Goal: Task Accomplishment & Management: Complete application form

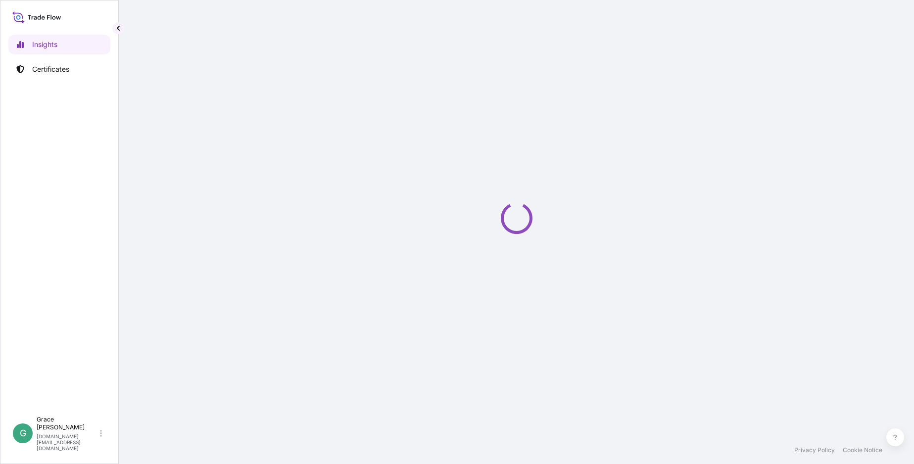
select select "2025"
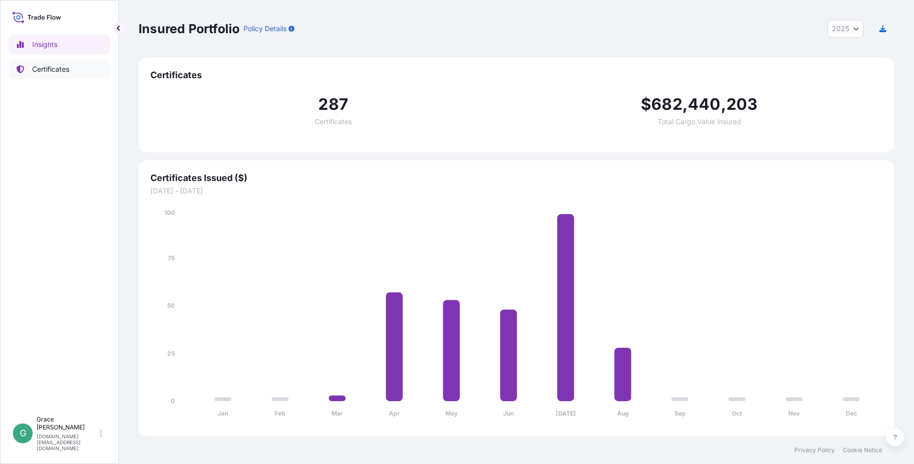
click at [59, 70] on p "Certificates" at bounding box center [50, 69] width 37 height 10
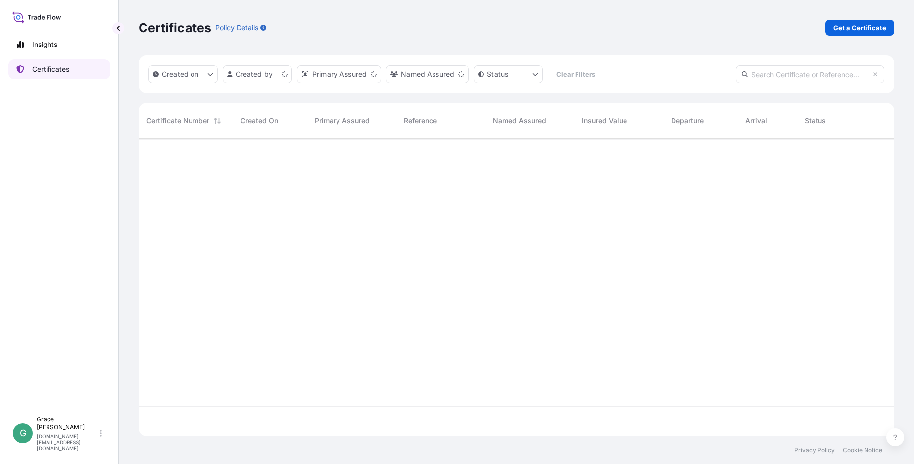
scroll to position [296, 748]
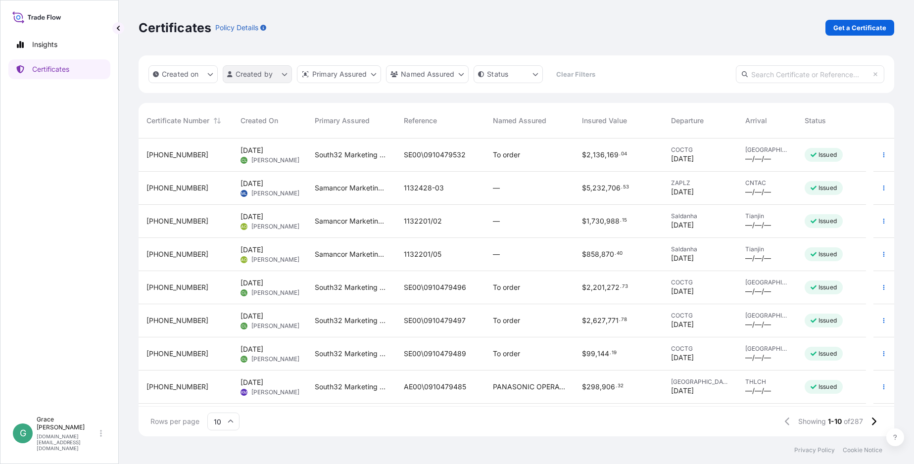
click at [268, 79] on html "Insights Certificates G Grace Wang grace.wang@south32.net Certificates Policy D…" at bounding box center [457, 232] width 914 height 464
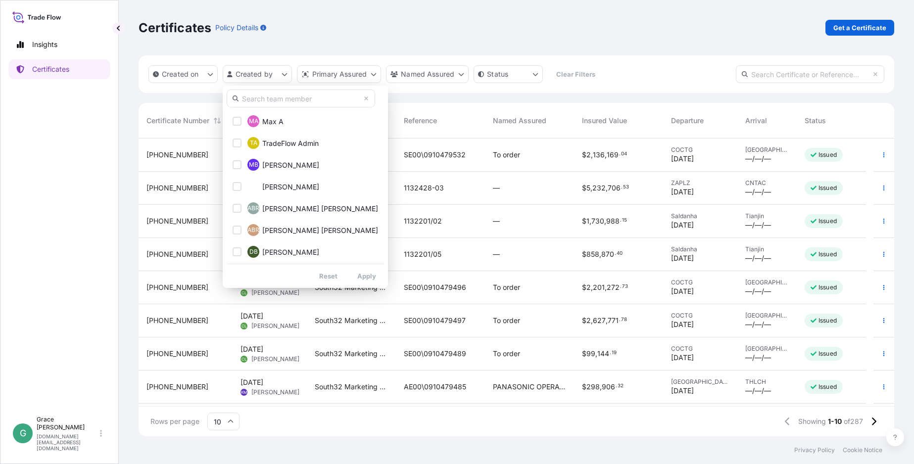
click at [297, 99] on input "text" at bounding box center [301, 99] width 148 height 18
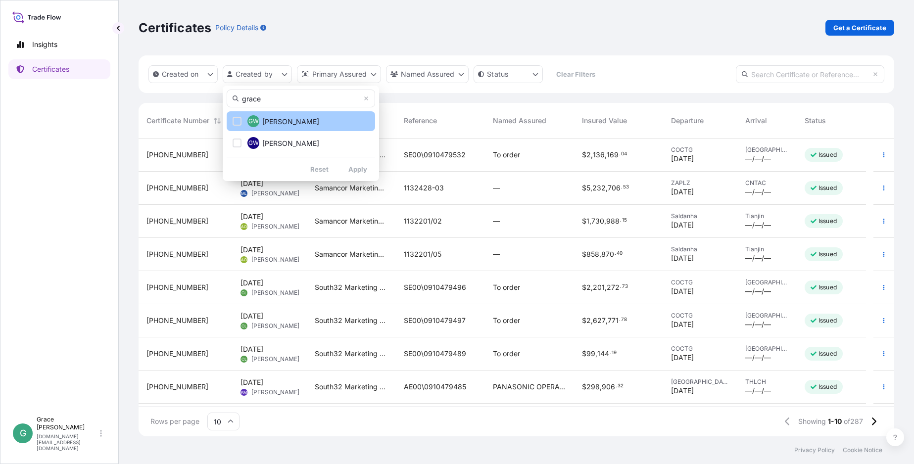
type input "grace"
click at [237, 122] on div "Select Option" at bounding box center [237, 121] width 9 height 9
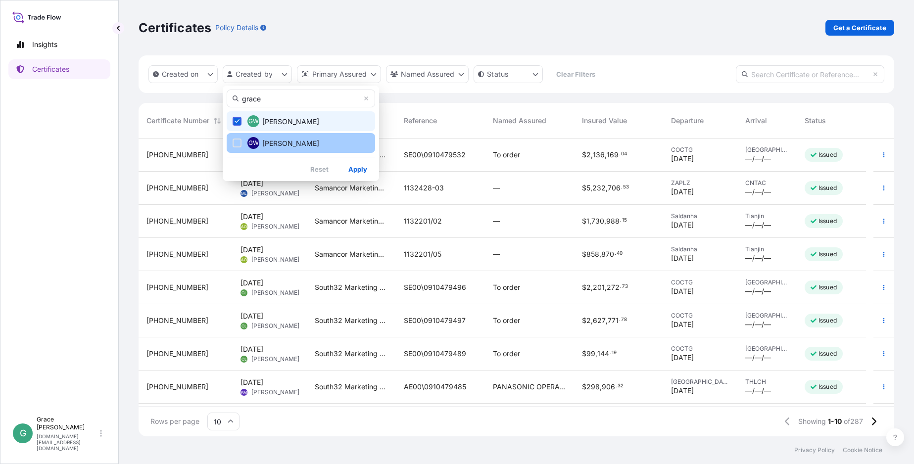
click at [237, 142] on div "Select Option" at bounding box center [237, 143] width 9 height 9
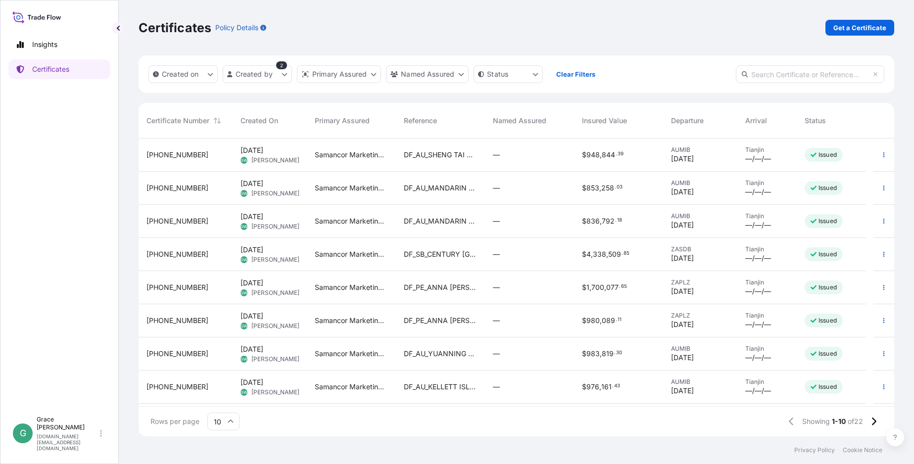
click at [465, 326] on div "DF_PE_ANNA SCHULTE" at bounding box center [440, 320] width 89 height 33
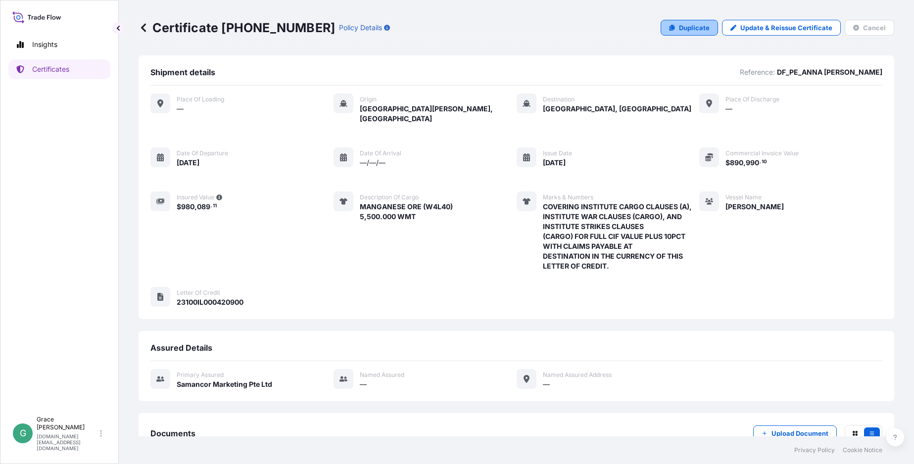
click at [691, 34] on link "Duplicate" at bounding box center [689, 28] width 57 height 16
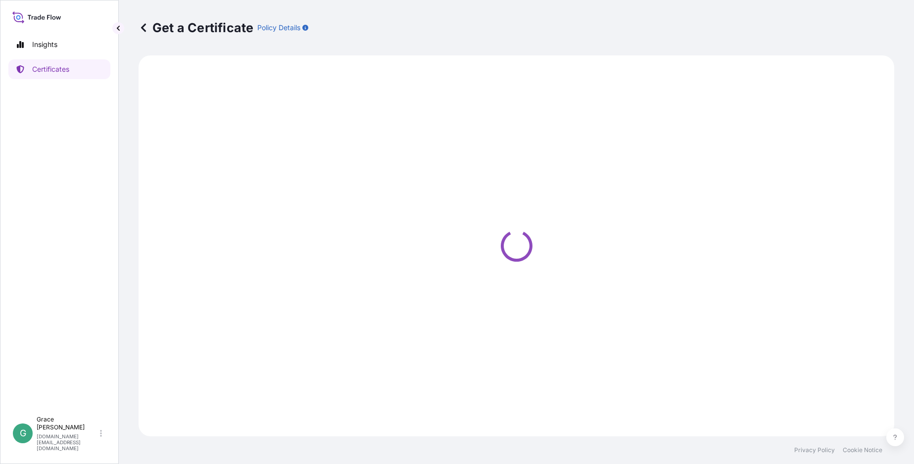
select select "Sea"
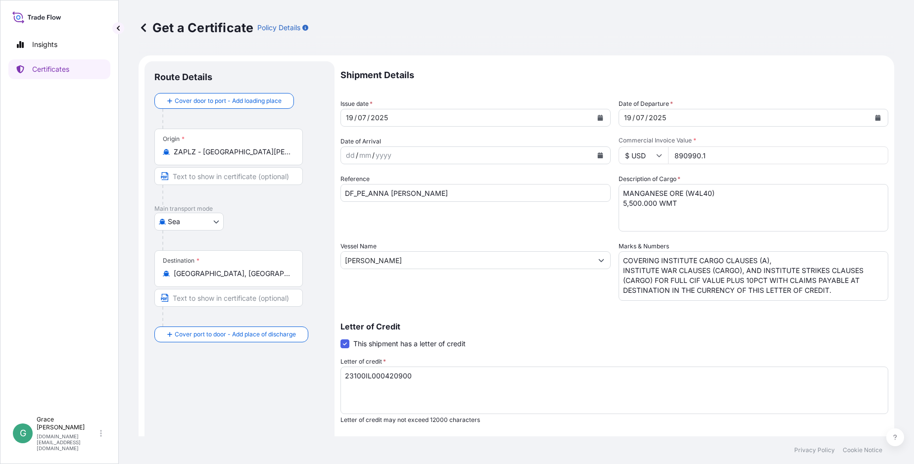
select select "31710"
click at [867, 174] on div "Description of Cargo * MANGANESE ORE (W4L40) 5,500.000 WMT" at bounding box center [754, 202] width 270 height 57
click at [593, 117] on button "Calendar" at bounding box center [600, 118] width 16 height 16
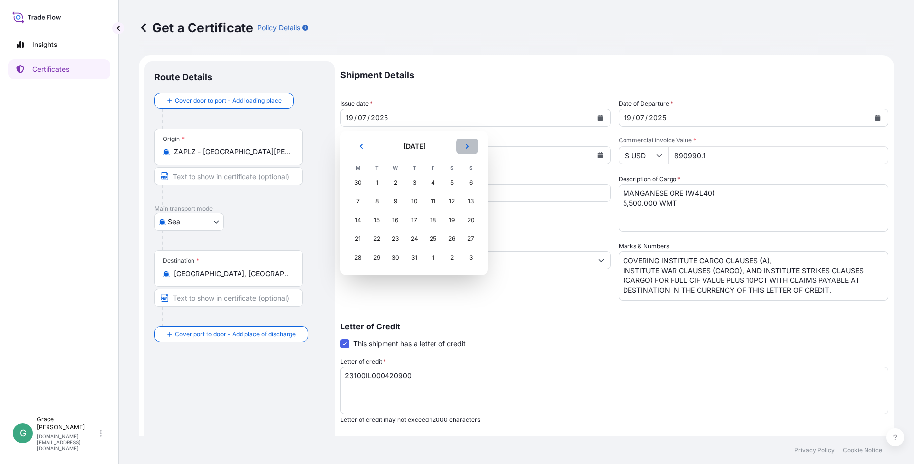
click at [474, 145] on button "Next" at bounding box center [467, 147] width 22 height 16
click at [378, 242] on div "19" at bounding box center [377, 239] width 18 height 18
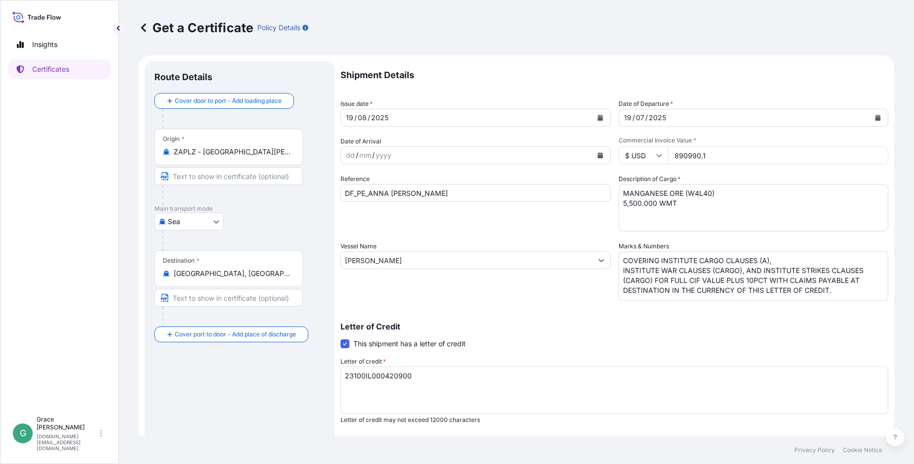
click at [812, 170] on div "Shipment Details Issue date * 19 / 08 / 2025 Date of Departure * 19 / 07 / 2025…" at bounding box center [614, 297] width 548 height 472
click at [875, 118] on icon "Calendar" at bounding box center [877, 118] width 5 height 6
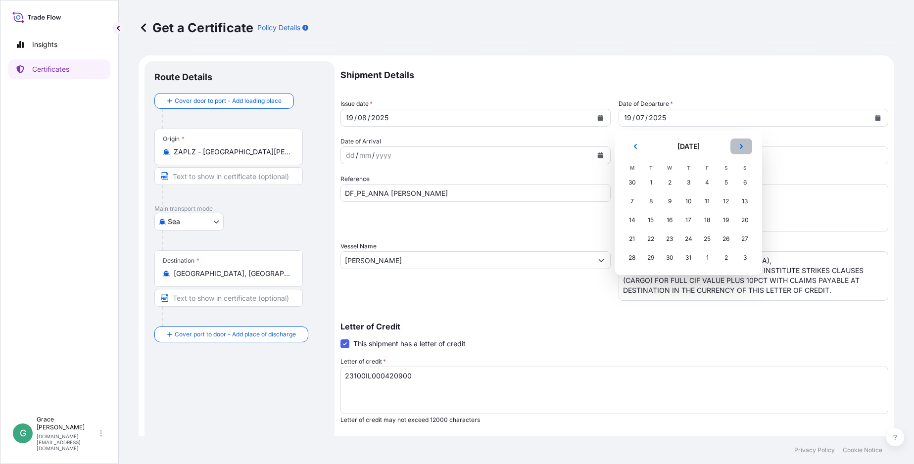
click at [744, 144] on icon "Next" at bounding box center [741, 147] width 6 height 6
click at [645, 241] on div "19" at bounding box center [651, 239] width 18 height 18
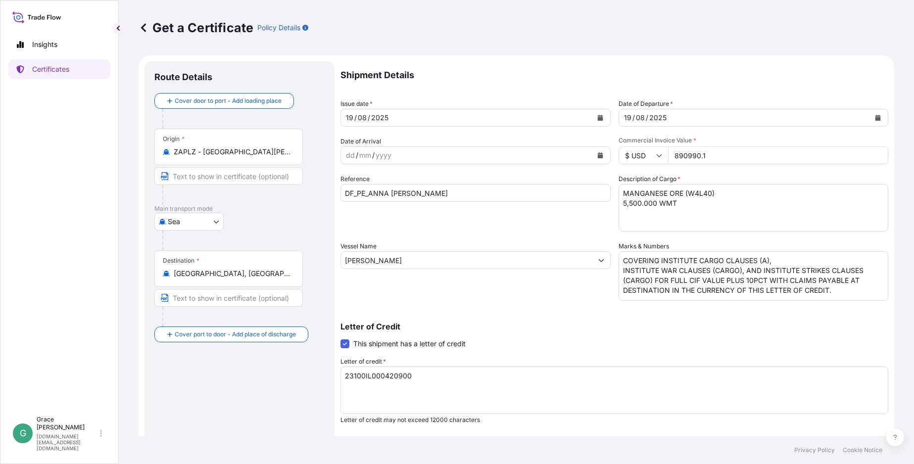
click at [794, 237] on div "Shipment Details Issue date * 19 / 08 / 2025 Date of Departure * 19 / 08 / 2025…" at bounding box center [614, 297] width 548 height 472
drag, startPoint x: 675, startPoint y: 152, endPoint x: 657, endPoint y: 151, distance: 17.8
click at [657, 151] on div "$ USD 890990.1" at bounding box center [754, 155] width 270 height 18
paste input "2360438.39"
type input "2360438.39"
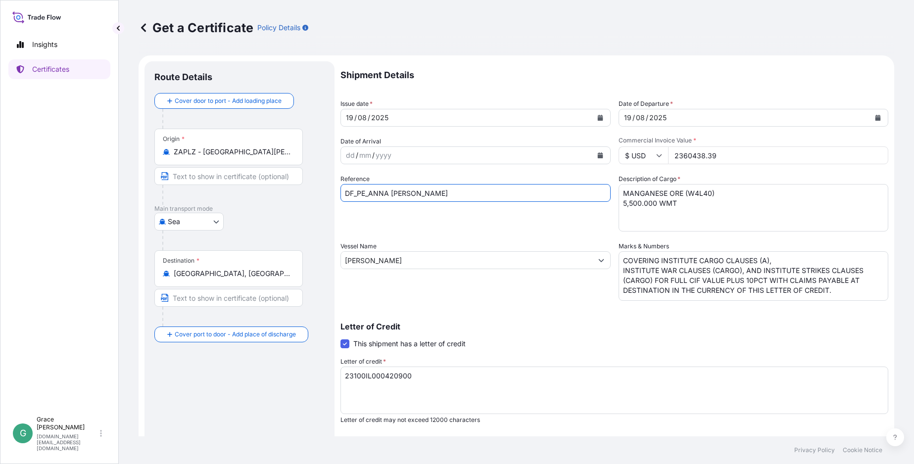
click at [439, 195] on input "DF_PE_ANNA SCHULTE" at bounding box center [475, 193] width 270 height 18
click at [744, 215] on textarea "MANGANESE ORE (W4L40) 5,500.000 WMT" at bounding box center [754, 208] width 270 height 48
drag, startPoint x: 436, startPoint y: 195, endPoint x: 371, endPoint y: 199, distance: 64.9
click at [371, 199] on input "DF_PE_ANNA SCHULTE" at bounding box center [475, 193] width 270 height 18
paste input "PACIFIC WEALTH"
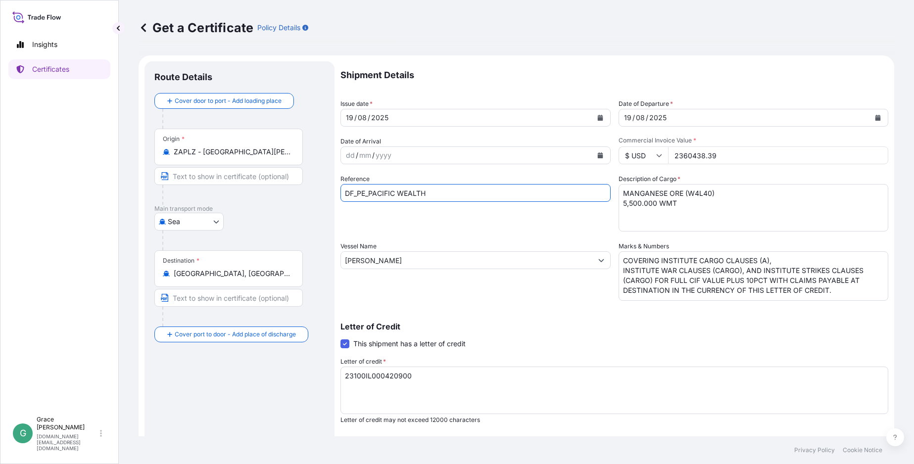
type input "DF_PE_PACIFIC WEALTH"
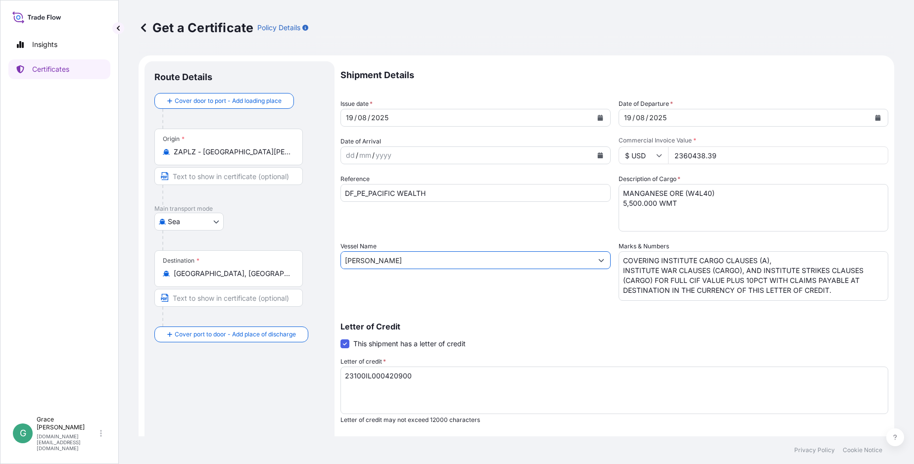
drag, startPoint x: 404, startPoint y: 263, endPoint x: 324, endPoint y: 259, distance: 79.8
click at [324, 259] on form "Route Details Cover door to port - Add loading place Place of loading Road / In…" at bounding box center [517, 310] width 756 height 511
paste input "PACIFIC WEALTH"
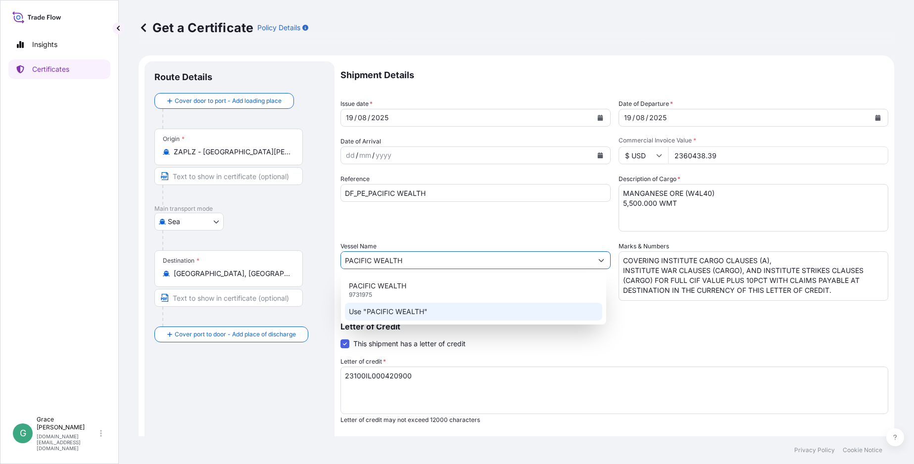
click at [417, 284] on div "PACIFIC WEALTH 9731975" at bounding box center [473, 290] width 257 height 26
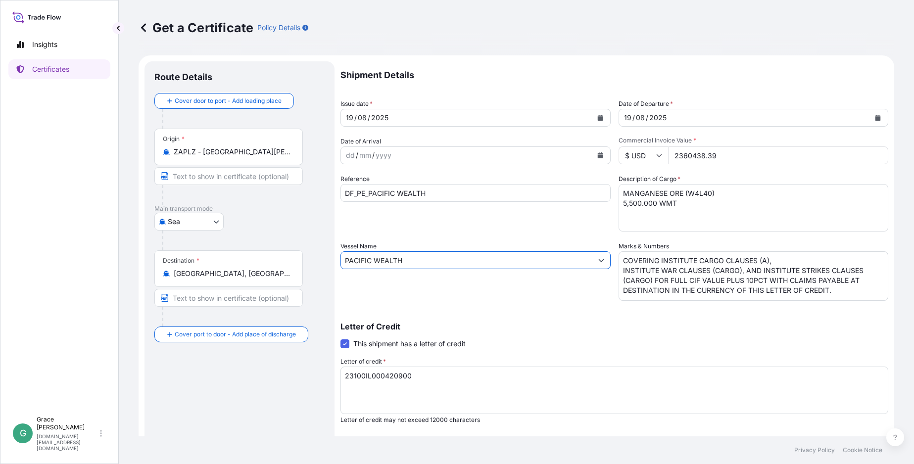
type input "PACIFIC WEALTH"
click at [756, 198] on textarea "MANGANESE ORE (W4L40) 5,500.000 WMT" at bounding box center [754, 208] width 270 height 48
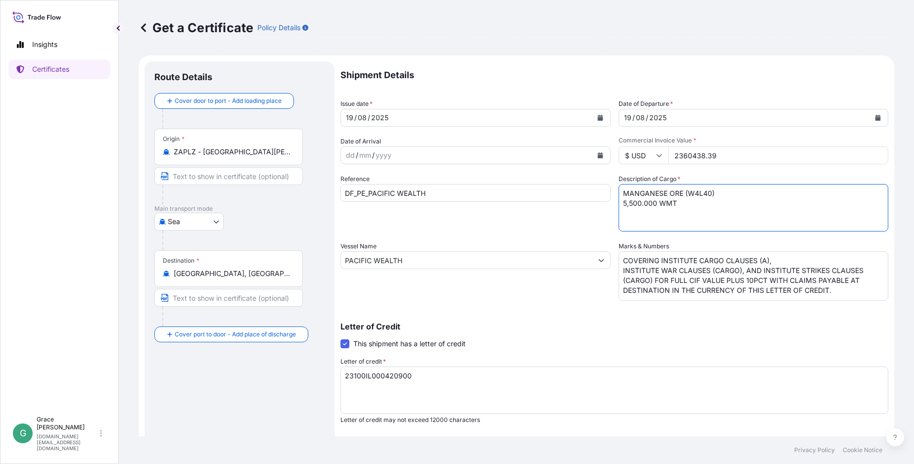
click at [706, 193] on textarea "MANGANESE ORE (W4L40) 5,500.000 WMT" at bounding box center [754, 208] width 270 height 48
drag, startPoint x: 800, startPoint y: 238, endPoint x: 783, endPoint y: 235, distance: 17.1
click at [800, 238] on div "Shipment Details Issue date * 19 / 08 / 2025 Date of Departure * 19 / 08 / 2025…" at bounding box center [614, 297] width 548 height 472
drag, startPoint x: 622, startPoint y: 205, endPoint x: 615, endPoint y: 204, distance: 6.9
click at [619, 204] on textarea "MANGANESE ORE (W4L40) 5,500.000 WMT" at bounding box center [754, 208] width 270 height 48
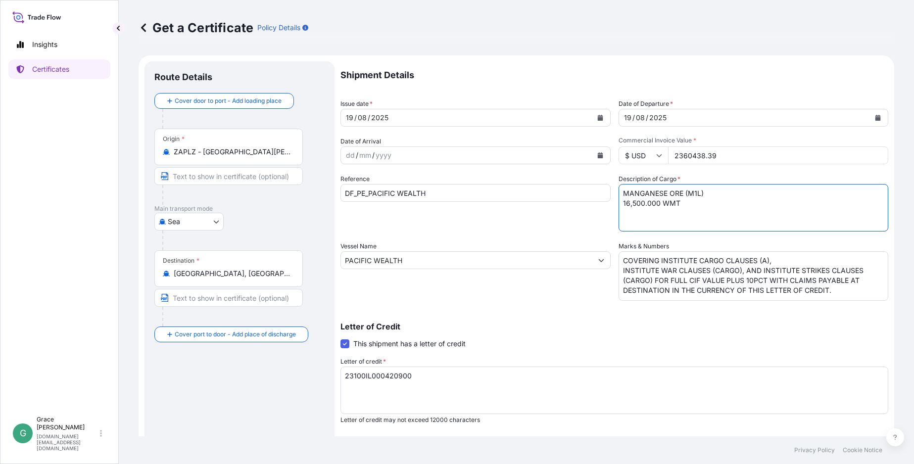
type textarea "MANGANESE ORE (M1L) 16,500.000 WMT"
click at [498, 343] on div "Letter of Credit This shipment has a letter of credit Letter of credit * 23100I…" at bounding box center [614, 373] width 548 height 101
drag, startPoint x: 786, startPoint y: 245, endPoint x: 763, endPoint y: 242, distance: 23.9
click at [786, 245] on div "Marks & Numbers COVERING INSTITUTE CARGO CLAUSES (A), INSTITUTE WAR CLAUSES (CA…" at bounding box center [754, 270] width 270 height 59
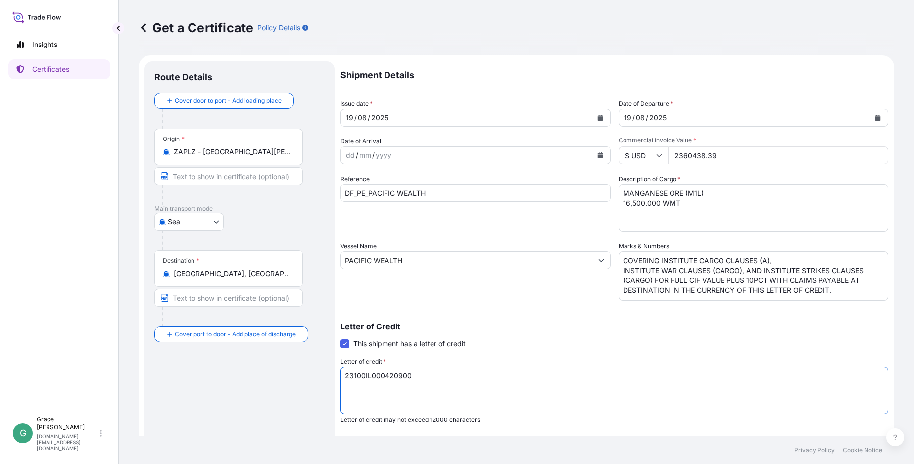
drag, startPoint x: 397, startPoint y: 378, endPoint x: 336, endPoint y: 370, distance: 62.3
click at [336, 370] on form "Route Details Cover door to port - Add loading place Place of loading Road / In…" at bounding box center [517, 310] width 756 height 511
paste textarea "726111LC25000113"
type textarea "726111LC25000113"
click at [518, 325] on p "Letter of Credit" at bounding box center [614, 327] width 548 height 8
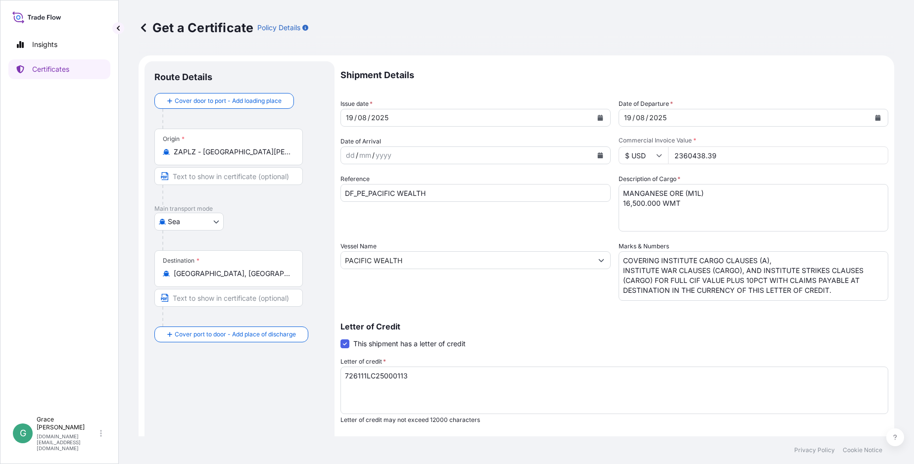
click at [796, 286] on textarea "COVERING INSTITUTE CARGO CLAUSES (A), INSTITUTE WAR CLAUSES (CARGO), AND INSTIT…" at bounding box center [754, 275] width 270 height 49
drag, startPoint x: 833, startPoint y: 291, endPoint x: 612, endPoint y: 261, distance: 223.2
click at [612, 261] on div "Shipment Details Issue date * 19 / 08 / 2025 Date of Departure * 19 / 08 / 2025…" at bounding box center [614, 297] width 548 height 472
click at [769, 331] on div "Letter of Credit This shipment has a letter of credit Letter of credit * 23100I…" at bounding box center [614, 373] width 548 height 101
click at [819, 287] on textarea "COVERING INSTITUTE CARGO CLAUSES (A), INSTITUTE WAR CLAUSES (CARGO), AND INSTIT…" at bounding box center [754, 275] width 270 height 49
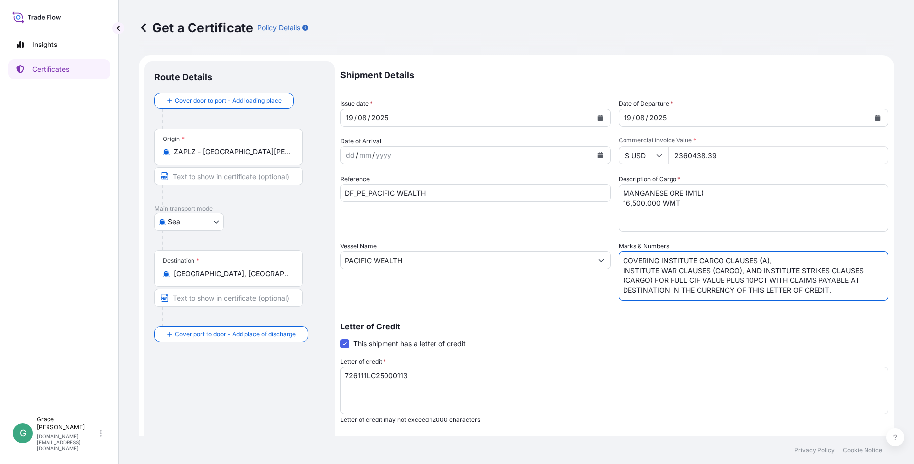
click at [846, 288] on textarea "COVERING INSTITUTE CARGO CLAUSES (A), INSTITUTE WAR CLAUSES (CARGO), AND INSTIT…" at bounding box center [754, 275] width 270 height 49
click at [503, 305] on div "Shipment Details Issue date * 19 / 08 / 2025 Date of Departure * 19 / 08 / 2025…" at bounding box center [614, 297] width 548 height 472
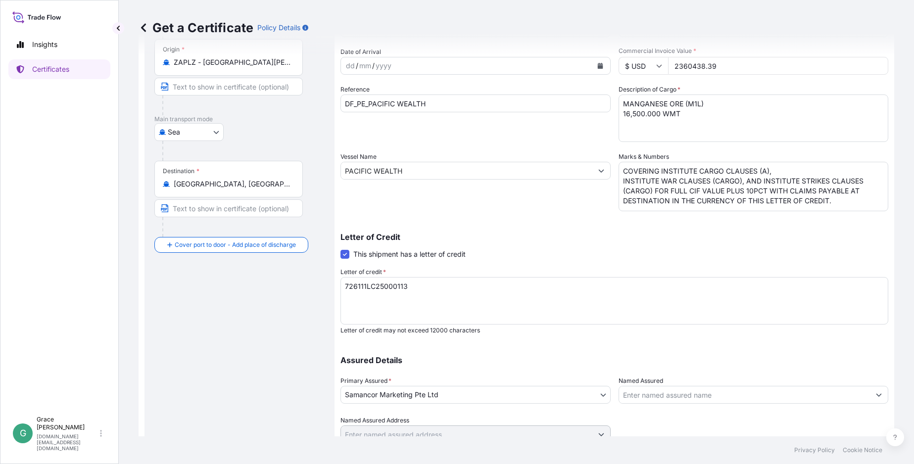
scroll to position [130, 0]
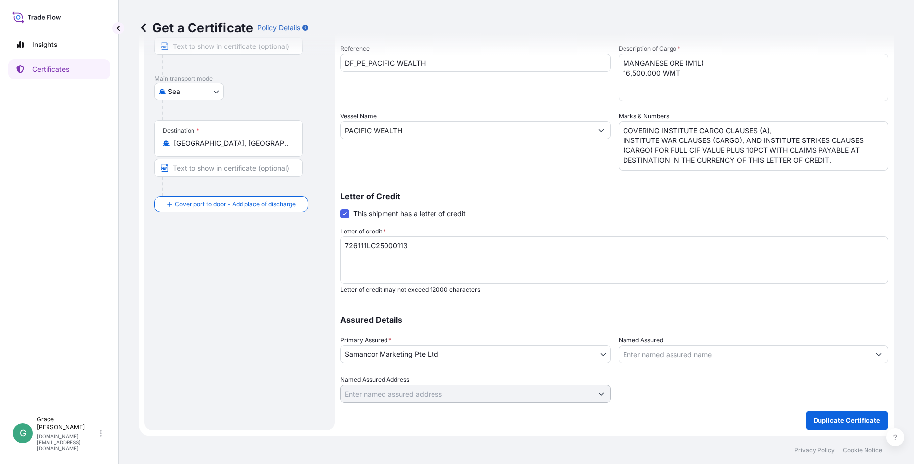
click at [560, 306] on div "Assured Details Primary Assured * Samancor Marketing Pte Ltd Groote Eylandt Min…" at bounding box center [614, 353] width 548 height 99
click at [850, 415] on button "Duplicate Certificate" at bounding box center [847, 421] width 83 height 20
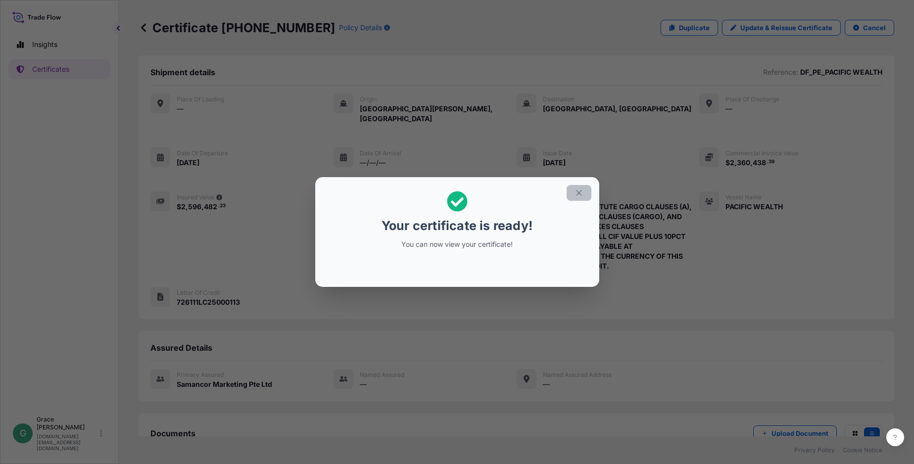
click at [578, 193] on icon "button" at bounding box center [578, 192] width 5 height 5
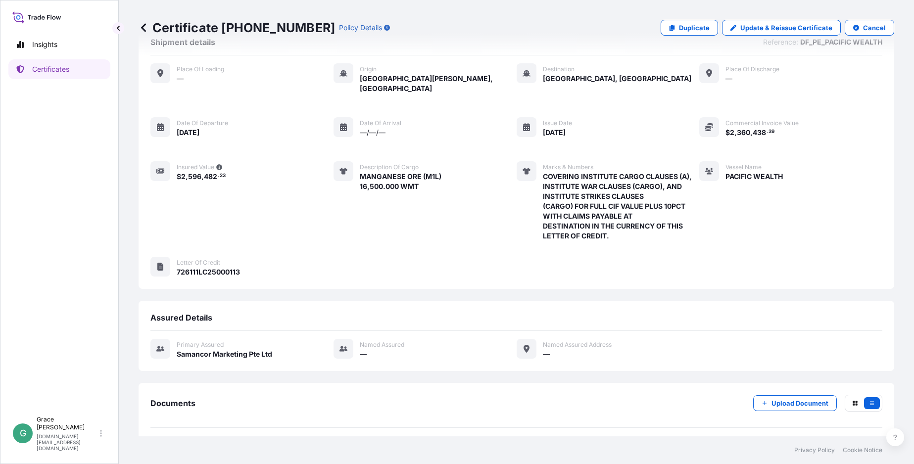
scroll to position [59, 0]
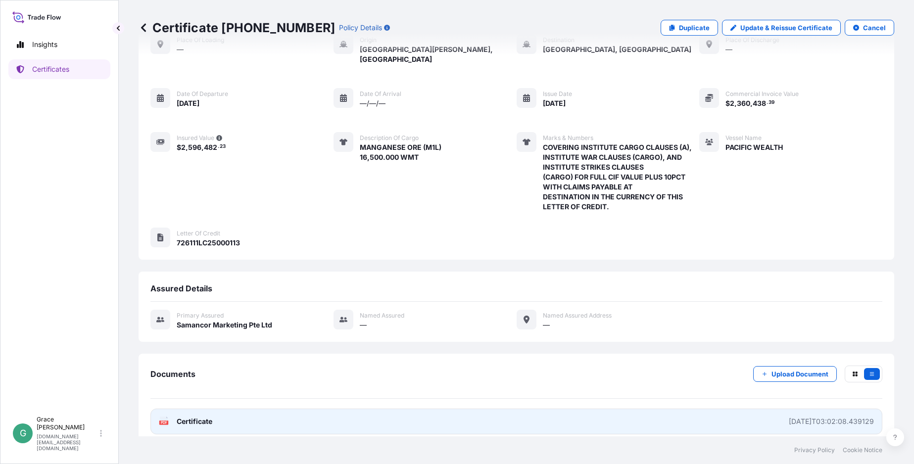
click at [759, 415] on link "PDF Certificate 2025-08-21T03:02:08.439129" at bounding box center [516, 422] width 732 height 26
